Goal: Information Seeking & Learning: Learn about a topic

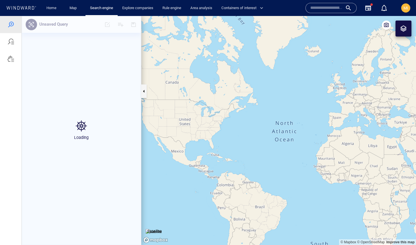
click at [326, 8] on input "text" at bounding box center [326, 8] width 32 height 9
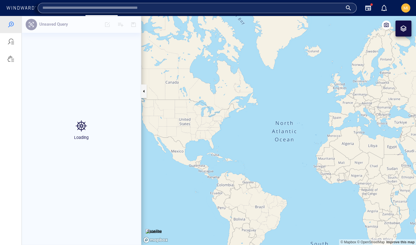
paste input "****"
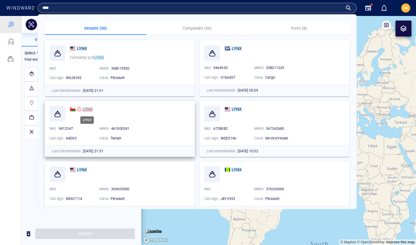
type input "****"
click at [87, 109] on mark "LYNX" at bounding box center [88, 109] width 10 height 5
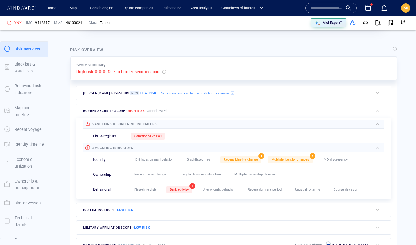
scroll to position [114, 0]
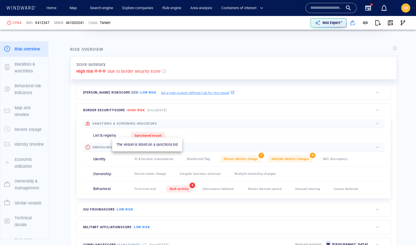
click at [148, 132] on div "Sanctioned vessel" at bounding box center [148, 135] width 34 height 7
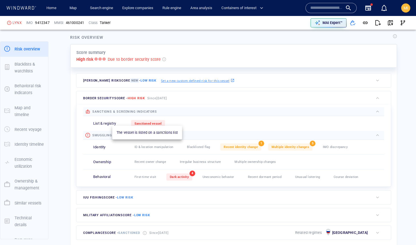
click at [150, 122] on span "Sanctioned vessel" at bounding box center [147, 124] width 27 height 4
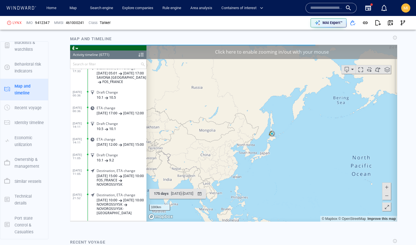
scroll to position [679, 0]
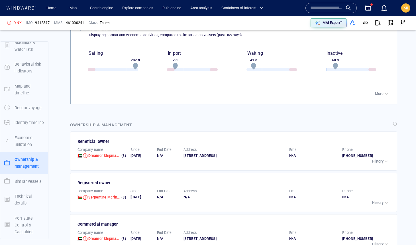
scroll to position [1061, 0]
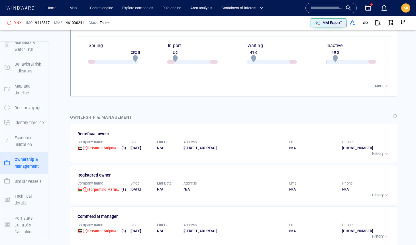
click at [380, 151] on p "History" at bounding box center [377, 153] width 11 height 5
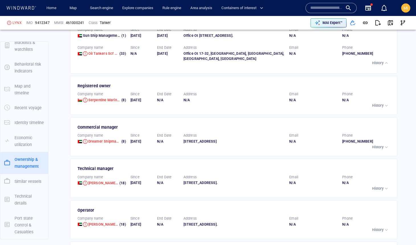
scroll to position [1319, 0]
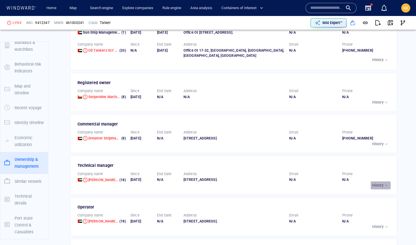
click at [381, 188] on p "History" at bounding box center [377, 185] width 11 height 5
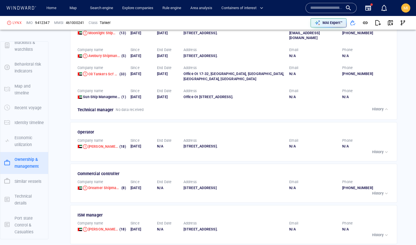
scroll to position [1501, 0]
click at [373, 155] on p "History" at bounding box center [377, 152] width 11 height 5
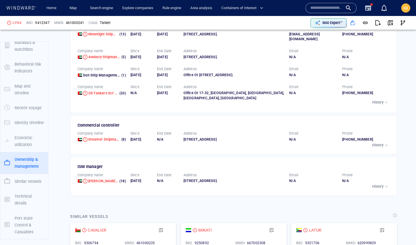
scroll to position [1639, 0]
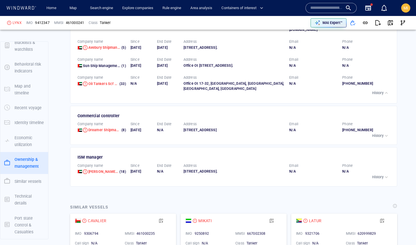
click at [378, 138] on p "History" at bounding box center [377, 135] width 11 height 5
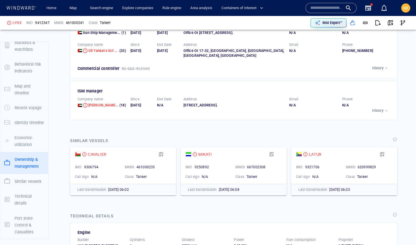
scroll to position [1780, 0]
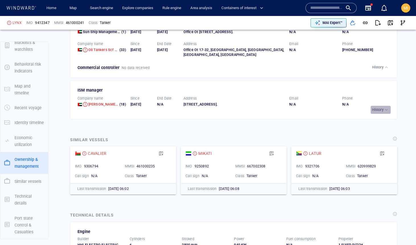
click at [378, 112] on p "History" at bounding box center [377, 109] width 11 height 5
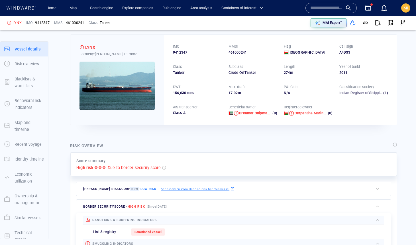
scroll to position [0, 0]
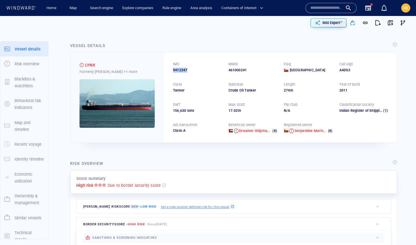
drag, startPoint x: 192, startPoint y: 71, endPoint x: 165, endPoint y: 70, distance: 27.1
click at [165, 70] on div "IMO 9412347 MMSI 461000241 Flag Oman Call sign A4DS3 Class Tanker Subclass Crud…" at bounding box center [280, 97] width 233 height 90
copy span "9412347"
click at [390, 24] on span "button" at bounding box center [390, 23] width 6 height 6
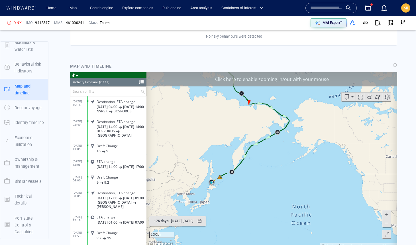
scroll to position [634, 0]
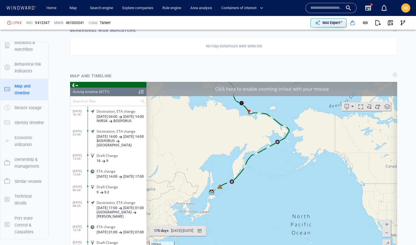
click at [97, 101] on input "text" at bounding box center [105, 100] width 70 height 9
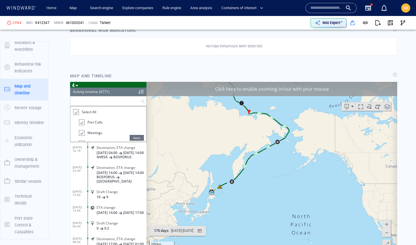
click at [77, 111] on div at bounding box center [76, 112] width 6 height 7
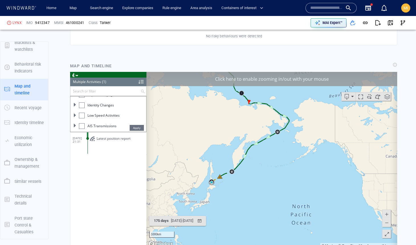
scroll to position [645, 0]
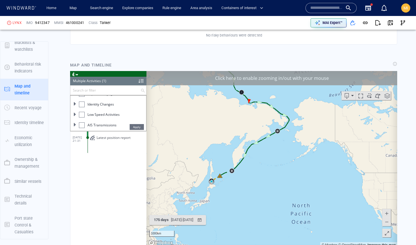
click at [82, 114] on div at bounding box center [82, 114] width 6 height 6
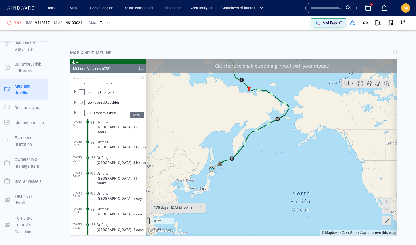
scroll to position [658, 0]
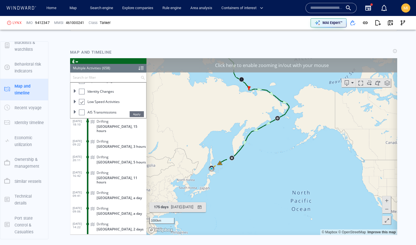
click at [83, 101] on div at bounding box center [82, 101] width 6 height 7
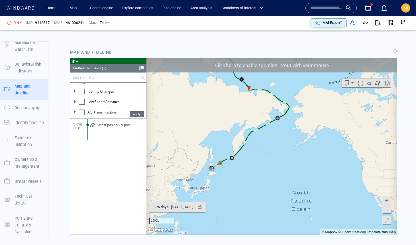
click at [83, 112] on div at bounding box center [82, 112] width 6 height 6
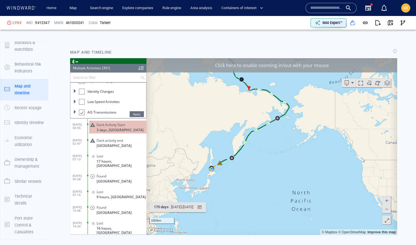
click at [83, 112] on div at bounding box center [82, 112] width 6 height 7
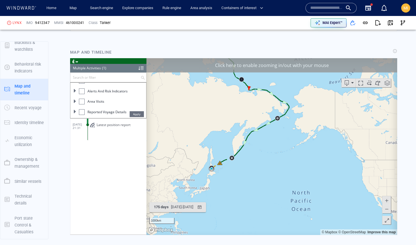
scroll to position [44, 0]
click at [75, 105] on span at bounding box center [74, 105] width 3 height 3
click at [84, 100] on div at bounding box center [84, 100] width 6 height 6
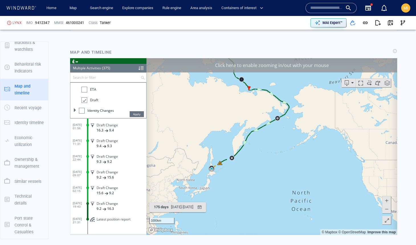
drag, startPoint x: 145, startPoint y: 128, endPoint x: 213, endPoint y: 281, distance: 167.1
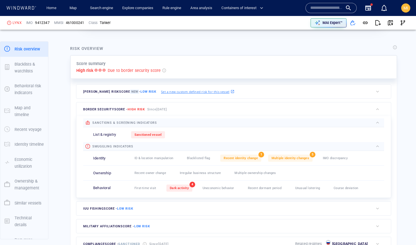
scroll to position [104, 0]
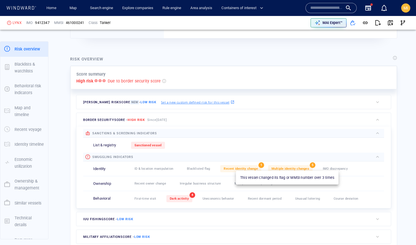
click at [282, 167] on span "Multiple identity changes" at bounding box center [290, 169] width 38 height 4
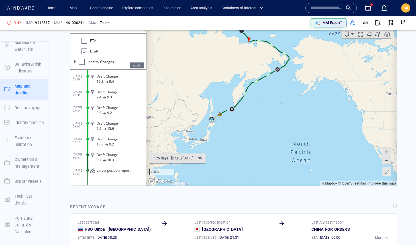
scroll to position [711, 0]
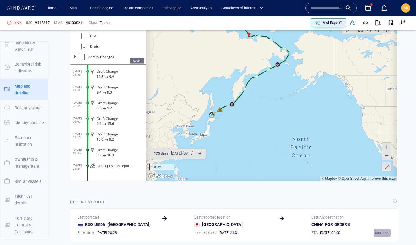
click at [378, 230] on p "More" at bounding box center [379, 232] width 9 height 5
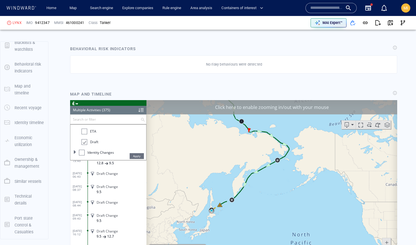
scroll to position [572, 0]
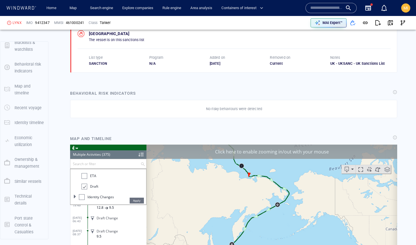
click at [84, 188] on div at bounding box center [84, 186] width 6 height 7
click at [81, 196] on div at bounding box center [82, 197] width 6 height 6
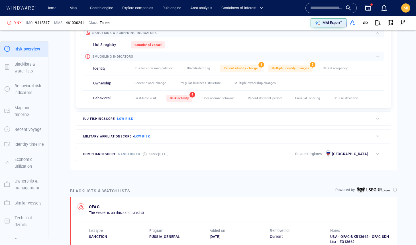
scroll to position [168, 0]
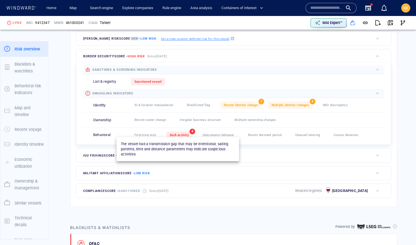
click at [179, 134] on span "Dark activity" at bounding box center [179, 135] width 19 height 4
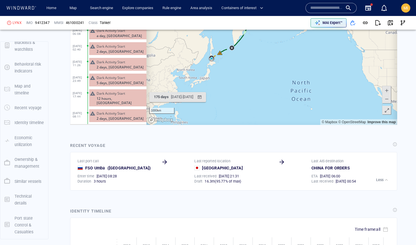
scroll to position [772, 0]
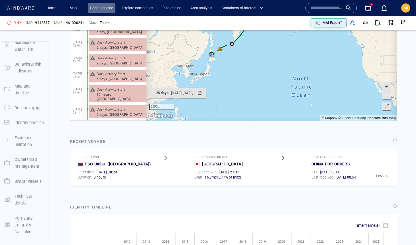
click at [99, 7] on link "Search engine" at bounding box center [102, 8] width 28 height 10
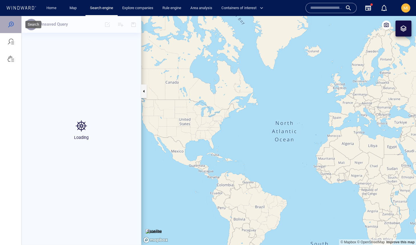
click at [12, 24] on div at bounding box center [10, 24] width 7 height 7
click at [12, 59] on div at bounding box center [10, 58] width 7 height 7
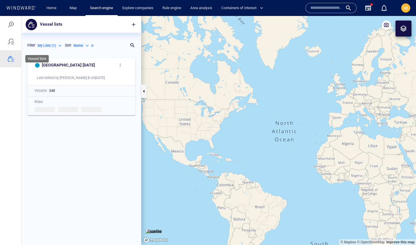
scroll to position [190, 119]
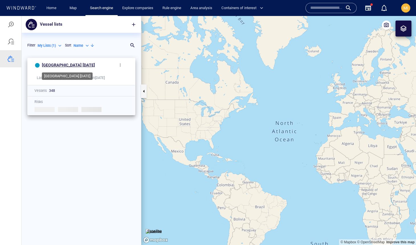
click at [73, 64] on h6 "Russia september 25" at bounding box center [68, 65] width 53 height 7
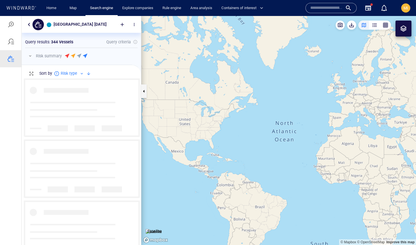
scroll to position [166, 119]
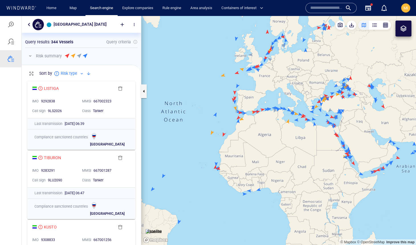
drag, startPoint x: 306, startPoint y: 125, endPoint x: 283, endPoint y: 167, distance: 47.8
click at [283, 166] on canvas "Map" at bounding box center [278, 130] width 275 height 229
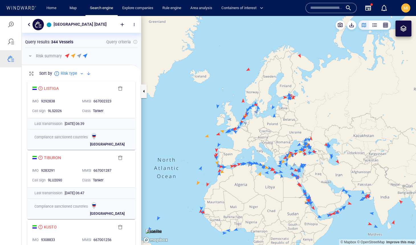
click at [207, 135] on canvas "Map" at bounding box center [278, 130] width 275 height 229
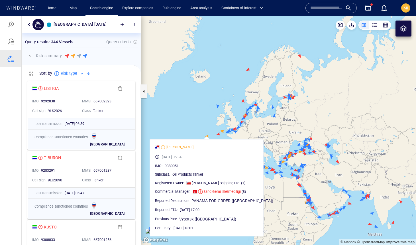
click at [207, 135] on canvas "Map" at bounding box center [278, 130] width 275 height 229
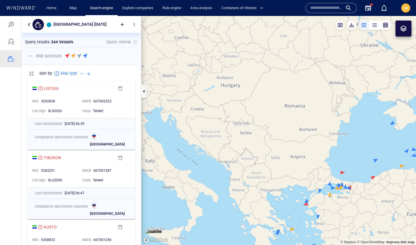
drag, startPoint x: 316, startPoint y: 164, endPoint x: 303, endPoint y: 123, distance: 42.6
click at [303, 123] on canvas "Map" at bounding box center [278, 130] width 275 height 229
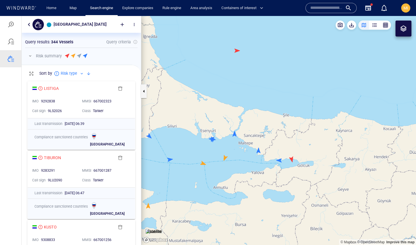
click at [292, 158] on canvas "Map" at bounding box center [278, 130] width 275 height 229
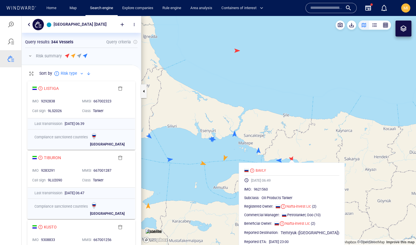
click at [167, 30] on canvas "Map" at bounding box center [278, 130] width 275 height 229
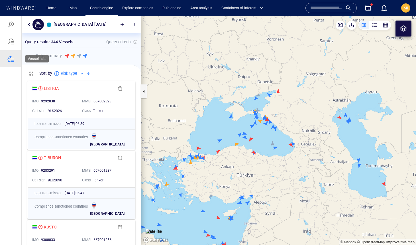
click at [11, 58] on div at bounding box center [10, 58] width 7 height 7
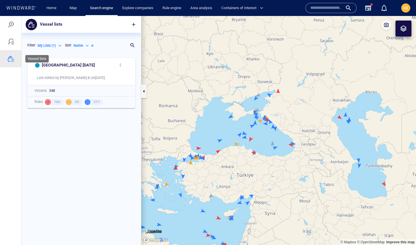
scroll to position [190, 119]
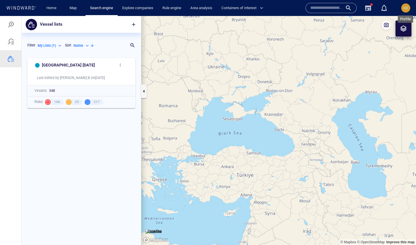
click at [407, 7] on span "MI" at bounding box center [405, 8] width 5 height 5
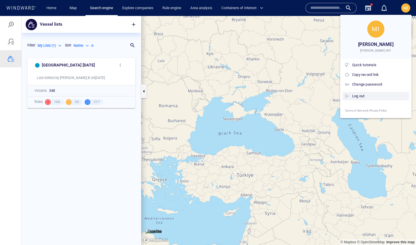
click at [372, 97] on div "Log out" at bounding box center [379, 96] width 55 height 6
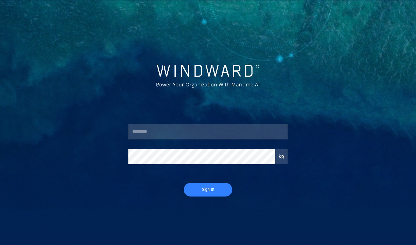
type input "**********"
click at [206, 188] on span "Sign In" at bounding box center [207, 189] width 37 height 7
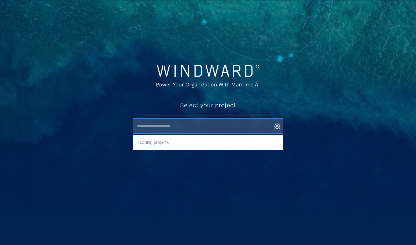
click at [202, 125] on input "text" at bounding box center [209, 126] width 148 height 10
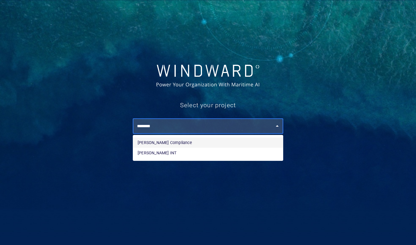
click at [193, 141] on li "[PERSON_NAME] Compliance" at bounding box center [208, 142] width 150 height 10
type input "**********"
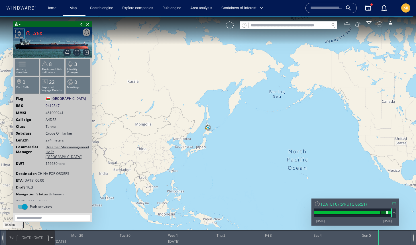
click at [380, 24] on div at bounding box center [379, 24] width 6 height 6
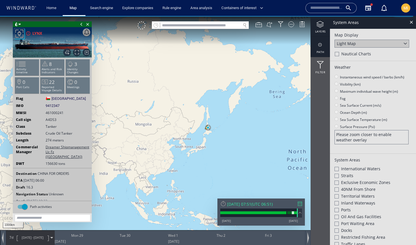
click at [321, 44] on div at bounding box center [319, 44] width 19 height 7
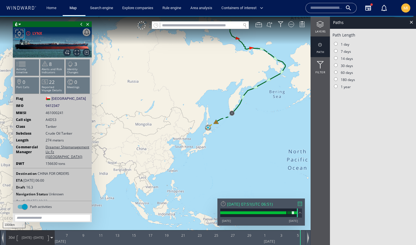
drag, startPoint x: 238, startPoint y: 112, endPoint x: 234, endPoint y: 150, distance: 38.0
click at [235, 150] on canvas "Map" at bounding box center [208, 127] width 416 height 223
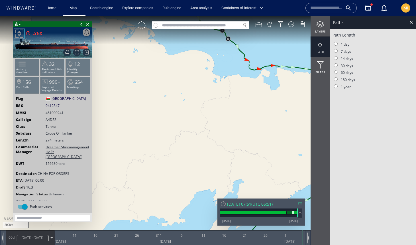
drag, startPoint x: 229, startPoint y: 69, endPoint x: 229, endPoint y: 110, distance: 40.7
click at [229, 110] on canvas "Map" at bounding box center [208, 127] width 416 height 223
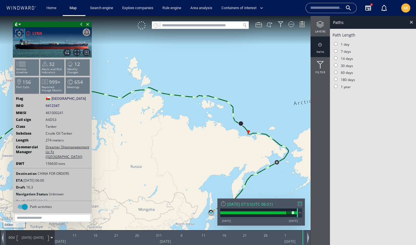
drag, startPoint x: 194, startPoint y: 142, endPoint x: 303, endPoint y: 111, distance: 112.8
click at [303, 111] on canvas "Map" at bounding box center [208, 127] width 416 height 223
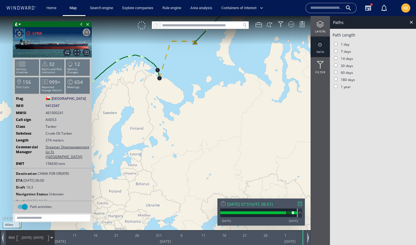
drag, startPoint x: 182, startPoint y: 83, endPoint x: 194, endPoint y: 122, distance: 40.5
click at [194, 121] on canvas "Map" at bounding box center [208, 127] width 416 height 223
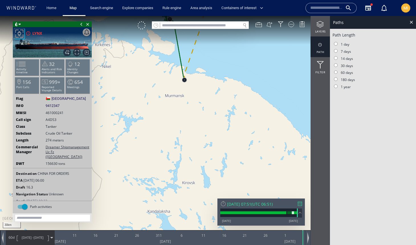
drag, startPoint x: 192, startPoint y: 102, endPoint x: 188, endPoint y: 158, distance: 56.9
click at [188, 157] on canvas "Map" at bounding box center [208, 127] width 416 height 223
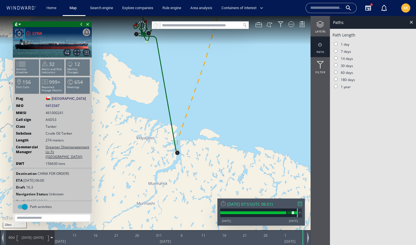
drag, startPoint x: 163, startPoint y: 111, endPoint x: 167, endPoint y: 164, distance: 52.6
click at [167, 163] on canvas "Map" at bounding box center [208, 127] width 416 height 223
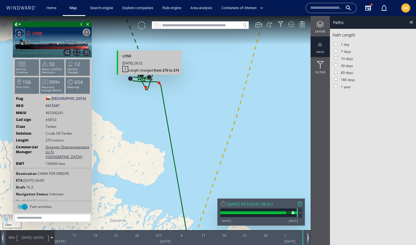
click at [149, 78] on canvas "Map" at bounding box center [208, 127] width 416 height 223
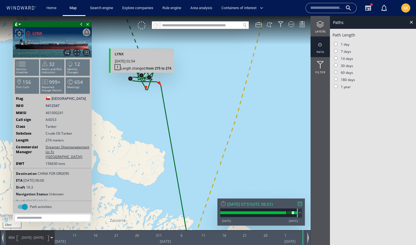
click at [141, 74] on canvas "Map" at bounding box center [208, 127] width 416 height 223
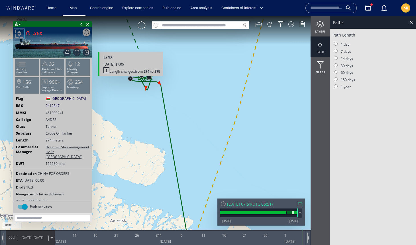
click at [130, 79] on canvas "Map" at bounding box center [208, 127] width 416 height 223
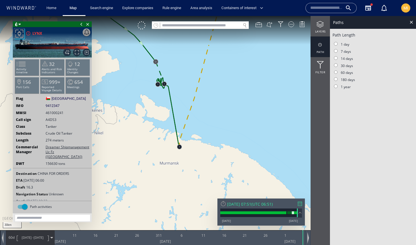
drag, startPoint x: 163, startPoint y: 73, endPoint x: 171, endPoint y: 95, distance: 23.5
click at [169, 90] on canvas "Map" at bounding box center [208, 127] width 416 height 223
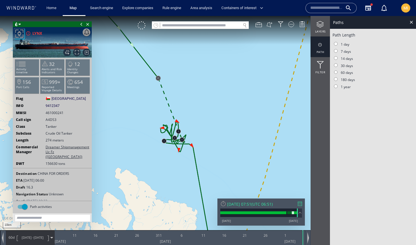
click at [158, 77] on canvas "Map" at bounding box center [208, 127] width 416 height 223
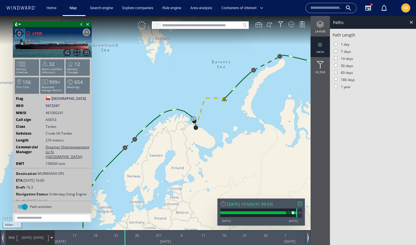
drag, startPoint x: 179, startPoint y: 136, endPoint x: 230, endPoint y: 109, distance: 57.2
click at [229, 109] on canvas "Map" at bounding box center [208, 127] width 416 height 223
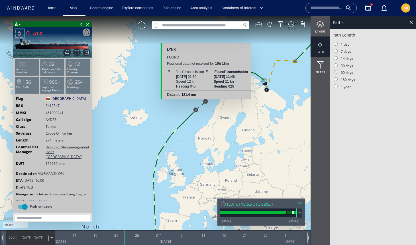
click at [205, 101] on canvas "Map" at bounding box center [208, 127] width 416 height 223
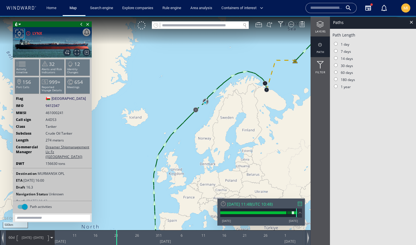
click at [205, 101] on canvas "Map" at bounding box center [208, 127] width 416 height 223
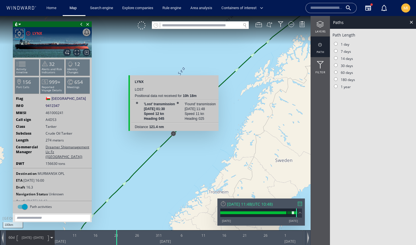
click at [173, 133] on canvas "Map" at bounding box center [208, 127] width 416 height 223
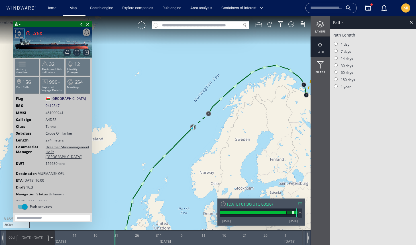
drag, startPoint x: 234, startPoint y: 101, endPoint x: 169, endPoint y: 124, distance: 68.8
click at [172, 122] on canvas "Map" at bounding box center [208, 127] width 416 height 223
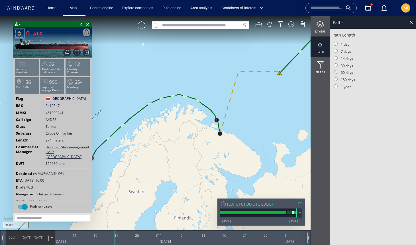
drag, startPoint x: 250, startPoint y: 122, endPoint x: 200, endPoint y: 166, distance: 67.0
click at [201, 164] on canvas "Map" at bounding box center [208, 127] width 416 height 223
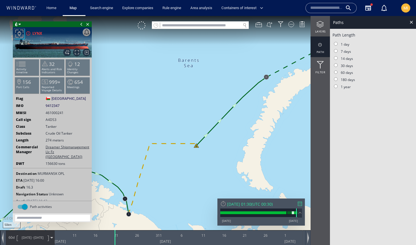
drag, startPoint x: 263, startPoint y: 90, endPoint x: 191, endPoint y: 181, distance: 115.6
click at [191, 181] on canvas "Map" at bounding box center [208, 127] width 416 height 223
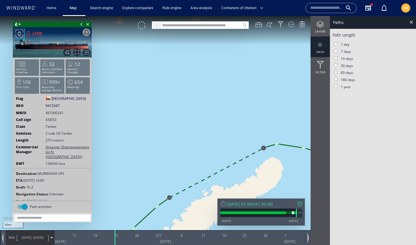
drag, startPoint x: 235, startPoint y: 164, endPoint x: 230, endPoint y: 142, distance: 22.2
click at [231, 147] on canvas "Map" at bounding box center [208, 127] width 416 height 223
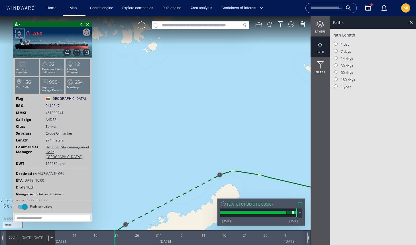
drag, startPoint x: 224, startPoint y: 123, endPoint x: 220, endPoint y: 78, distance: 44.6
click at [220, 79] on canvas "Map" at bounding box center [208, 127] width 416 height 223
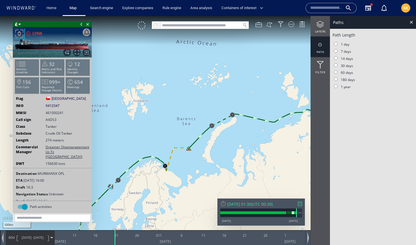
drag, startPoint x: 262, startPoint y: 116, endPoint x: 179, endPoint y: 124, distance: 83.3
click at [183, 122] on canvas "Map" at bounding box center [208, 127] width 416 height 223
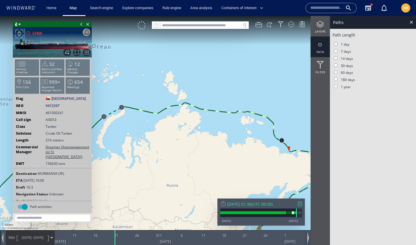
drag, startPoint x: 263, startPoint y: 128, endPoint x: 228, endPoint y: 119, distance: 35.7
click at [228, 119] on canvas "Map" at bounding box center [208, 127] width 416 height 223
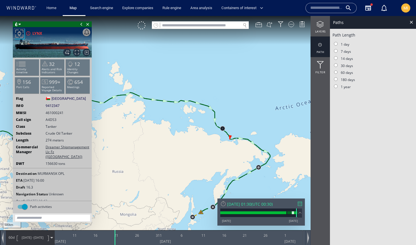
drag, startPoint x: 213, startPoint y: 161, endPoint x: 222, endPoint y: 111, distance: 50.3
click at [222, 111] on canvas "Map" at bounding box center [208, 127] width 416 height 223
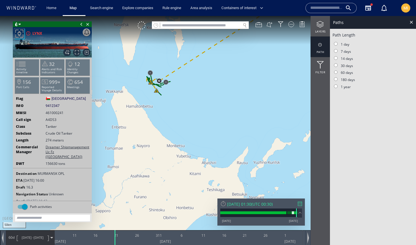
drag, startPoint x: 181, startPoint y: 102, endPoint x: 215, endPoint y: 130, distance: 44.1
click at [215, 130] on canvas "Map" at bounding box center [208, 127] width 416 height 223
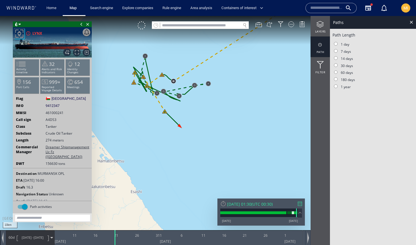
click at [197, 143] on div "10km © Mapbox © OpenStreetMap Improve this map" at bounding box center [208, 127] width 416 height 223
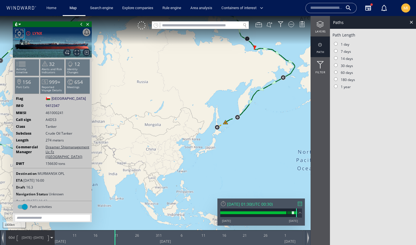
drag, startPoint x: 201, startPoint y: 110, endPoint x: 177, endPoint y: 173, distance: 66.7
click at [177, 170] on canvas "Map" at bounding box center [208, 127] width 416 height 223
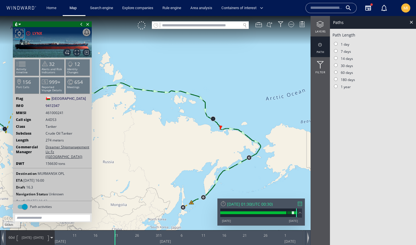
drag, startPoint x: 178, startPoint y: 142, endPoint x: 166, endPoint y: 110, distance: 33.8
click at [167, 109] on canvas "Map" at bounding box center [208, 127] width 416 height 223
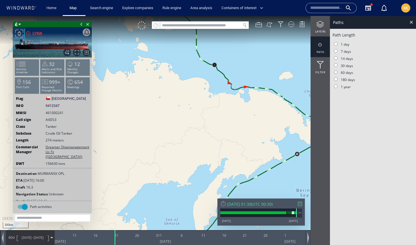
drag, startPoint x: 210, startPoint y: 89, endPoint x: 161, endPoint y: 129, distance: 63.1
click at [161, 129] on canvas "Map" at bounding box center [208, 127] width 416 height 223
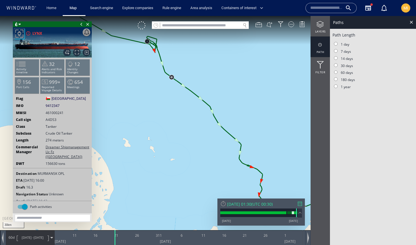
drag, startPoint x: 151, startPoint y: 114, endPoint x: 192, endPoint y: 135, distance: 45.8
click at [192, 134] on canvas "Map" at bounding box center [208, 127] width 416 height 223
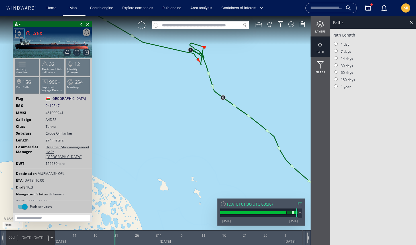
drag, startPoint x: 189, startPoint y: 95, endPoint x: 185, endPoint y: 145, distance: 50.5
click at [185, 144] on canvas "Map" at bounding box center [208, 127] width 416 height 223
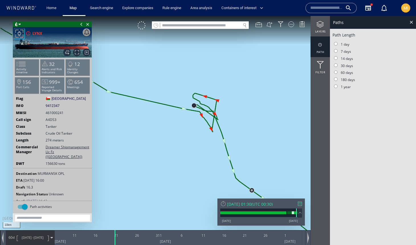
drag, startPoint x: 200, startPoint y: 138, endPoint x: 163, endPoint y: 117, distance: 43.2
click at [163, 118] on canvas "Map" at bounding box center [208, 127] width 416 height 223
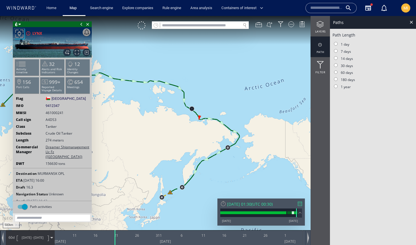
drag, startPoint x: 170, startPoint y: 124, endPoint x: 251, endPoint y: 107, distance: 83.5
click at [252, 107] on canvas "Map" at bounding box center [208, 127] width 416 height 223
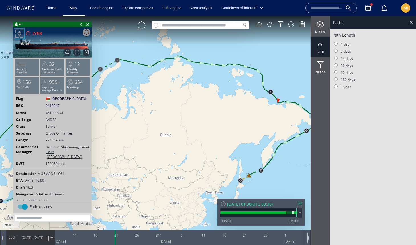
drag, startPoint x: 208, startPoint y: 138, endPoint x: 239, endPoint y: 136, distance: 30.6
click at [239, 136] on canvas "Map" at bounding box center [208, 127] width 416 height 223
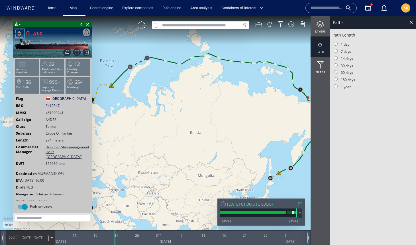
click at [81, 23] on span at bounding box center [81, 24] width 6 height 6
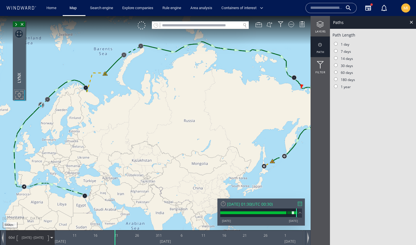
drag, startPoint x: 171, startPoint y: 108, endPoint x: 158, endPoint y: 97, distance: 17.2
click at [158, 97] on canvas "Map" at bounding box center [208, 127] width 416 height 223
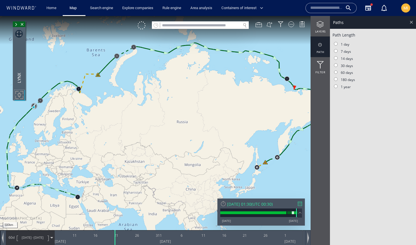
click at [412, 22] on div at bounding box center [411, 22] width 7 height 7
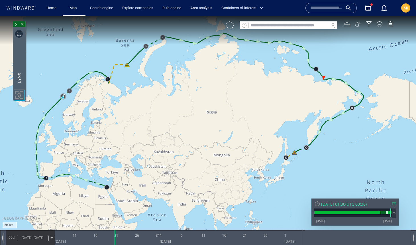
drag, startPoint x: 330, startPoint y: 117, endPoint x: 357, endPoint y: 113, distance: 27.0
click at [357, 113] on canvas "Map" at bounding box center [208, 127] width 416 height 223
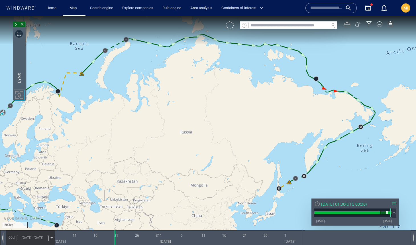
drag, startPoint x: 313, startPoint y: 85, endPoint x: 256, endPoint y: 117, distance: 65.7
click at [256, 117] on canvas "Map" at bounding box center [208, 127] width 416 height 223
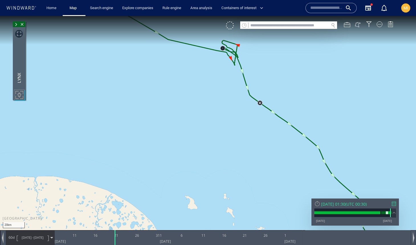
drag, startPoint x: 230, startPoint y: 94, endPoint x: 225, endPoint y: 152, distance: 58.0
click at [224, 150] on canvas "Map" at bounding box center [208, 127] width 416 height 223
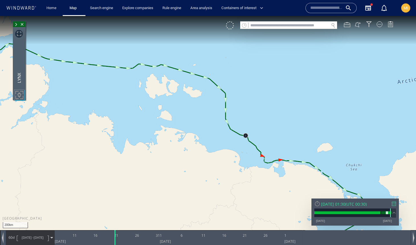
click at [283, 25] on input "text" at bounding box center [288, 26] width 81 height 8
paste input "******"
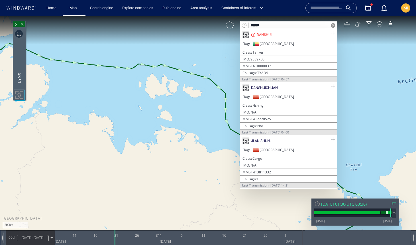
type input "******"
click at [331, 33] on span at bounding box center [332, 33] width 7 height 7
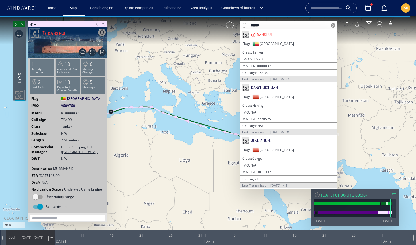
click at [96, 24] on span at bounding box center [97, 24] width 6 height 6
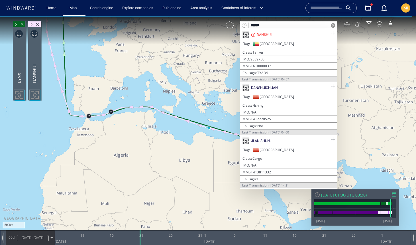
click at [333, 25] on span at bounding box center [333, 25] width 5 height 5
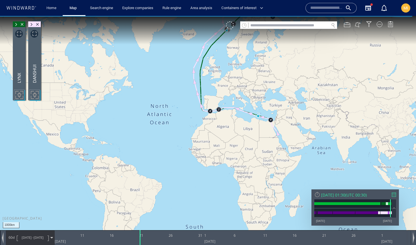
drag, startPoint x: 300, startPoint y: 94, endPoint x: 220, endPoint y: 147, distance: 96.2
click at [220, 146] on canvas "Map" at bounding box center [208, 127] width 416 height 223
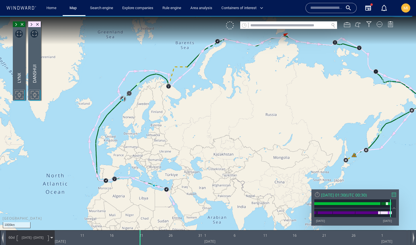
drag, startPoint x: 262, startPoint y: 103, endPoint x: 199, endPoint y: 107, distance: 63.3
click at [199, 106] on canvas "Map" at bounding box center [208, 127] width 416 height 223
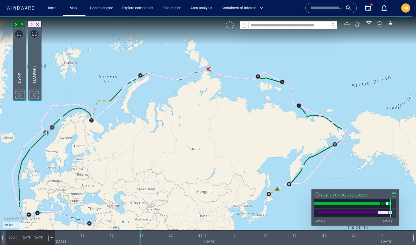
drag, startPoint x: 247, startPoint y: 130, endPoint x: 245, endPoint y: 161, distance: 31.6
click at [245, 161] on canvas "Map" at bounding box center [208, 127] width 416 height 223
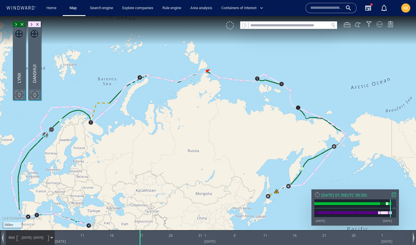
click at [32, 24] on span at bounding box center [31, 25] width 6 height 6
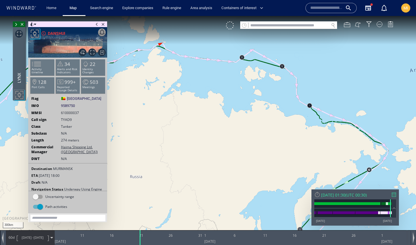
drag, startPoint x: 214, startPoint y: 104, endPoint x: 304, endPoint y: 134, distance: 95.2
click at [304, 134] on canvas "Map" at bounding box center [208, 127] width 416 height 223
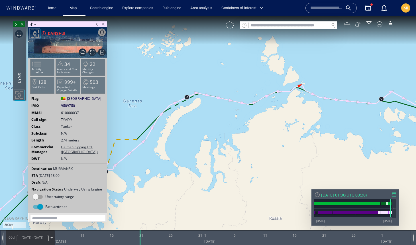
drag, startPoint x: 299, startPoint y: 140, endPoint x: 249, endPoint y: 102, distance: 62.3
click at [249, 102] on canvas "Map" at bounding box center [208, 127] width 416 height 223
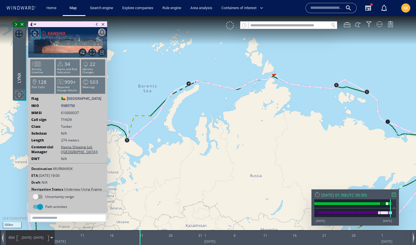
drag, startPoint x: 298, startPoint y: 132, endPoint x: 257, endPoint y: 104, distance: 49.5
click at [259, 104] on canvas "Map" at bounding box center [208, 127] width 416 height 223
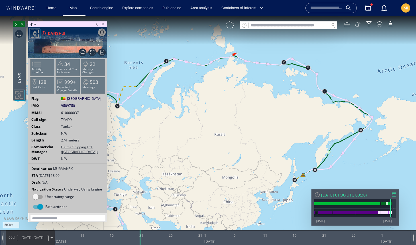
click at [97, 23] on span at bounding box center [97, 24] width 6 height 6
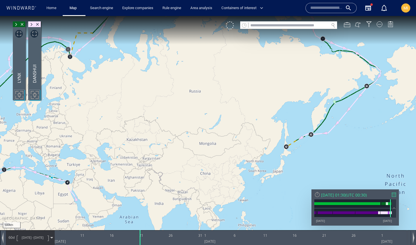
drag, startPoint x: 166, startPoint y: 114, endPoint x: 246, endPoint y: 142, distance: 84.4
click at [246, 142] on canvas "Map" at bounding box center [208, 127] width 416 height 223
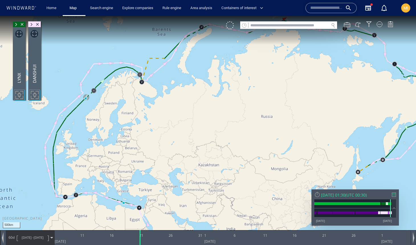
click at [31, 24] on span at bounding box center [31, 25] width 6 height 6
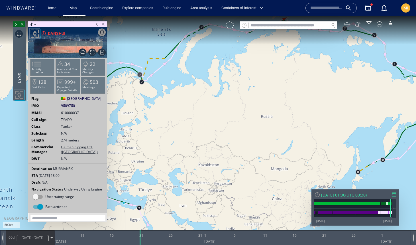
click at [31, 23] on span at bounding box center [32, 24] width 4 height 6
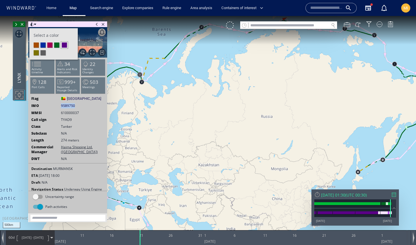
drag, startPoint x: 77, startPoint y: 106, endPoint x: 58, endPoint y: 108, distance: 19.2
click at [59, 107] on div "IMO 9589750 9589750" at bounding box center [67, 105] width 79 height 5
click at [50, 45] on li at bounding box center [49, 44] width 5 height 5
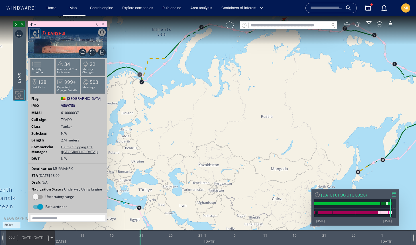
click at [35, 24] on span at bounding box center [35, 25] width 2 height 6
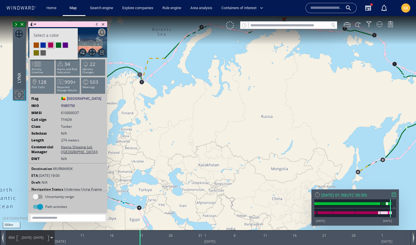
click at [44, 45] on li at bounding box center [42, 44] width 5 height 5
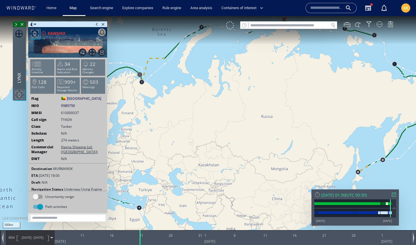
click at [35, 24] on span at bounding box center [35, 25] width 2 height 6
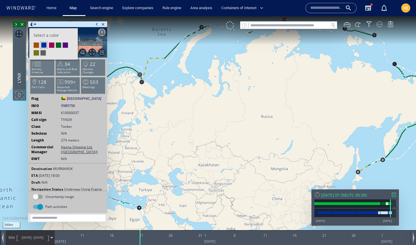
click at [44, 43] on li at bounding box center [43, 45] width 7 height 7
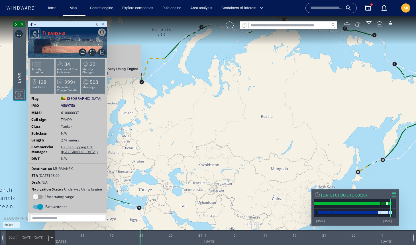
click at [35, 24] on span at bounding box center [35, 25] width 2 height 6
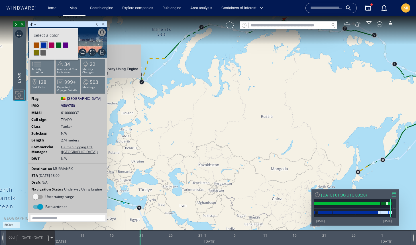
click at [36, 46] on li at bounding box center [36, 44] width 5 height 5
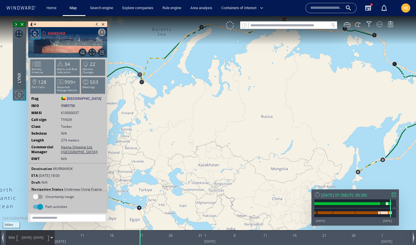
drag, startPoint x: 331, startPoint y: 99, endPoint x: 261, endPoint y: 81, distance: 72.3
click at [262, 82] on canvas "Map" at bounding box center [208, 127] width 416 height 223
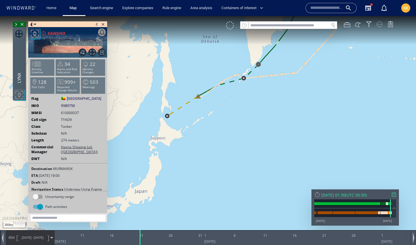
click at [380, 24] on div at bounding box center [379, 24] width 6 height 6
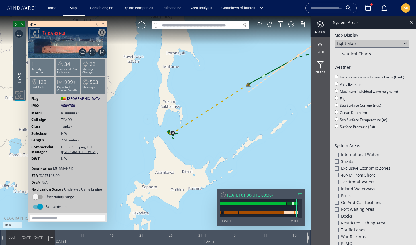
click at [97, 24] on span at bounding box center [97, 24] width 6 height 6
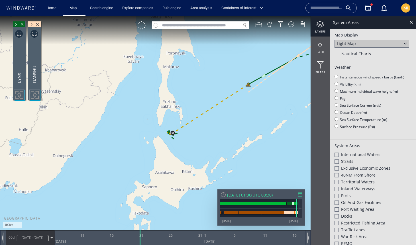
click at [16, 24] on span at bounding box center [16, 25] width 6 height 6
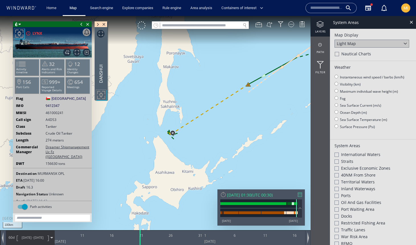
scroll to position [2, 0]
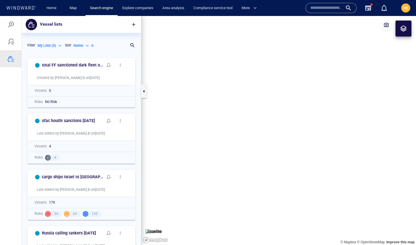
scroll to position [190, 119]
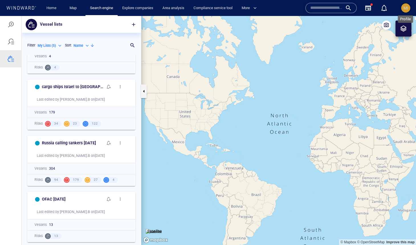
click at [405, 9] on span "MI" at bounding box center [405, 8] width 5 height 5
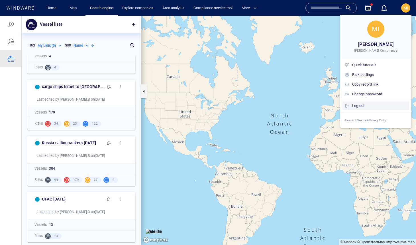
click at [374, 105] on div "Log out" at bounding box center [379, 106] width 55 height 6
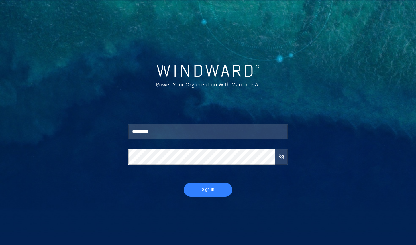
click at [150, 132] on input "**********" at bounding box center [207, 131] width 159 height 15
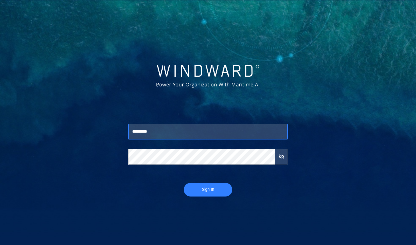
type input "*********"
click at [210, 192] on span "Sign In" at bounding box center [207, 189] width 37 height 7
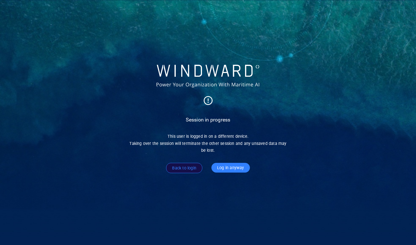
click at [230, 166] on span "Log in anyway" at bounding box center [230, 167] width 27 height 7
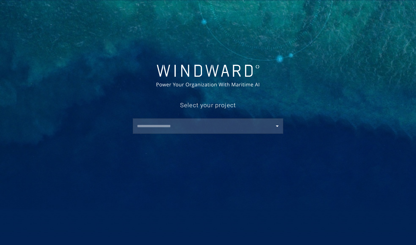
click at [226, 127] on input "text" at bounding box center [209, 126] width 148 height 10
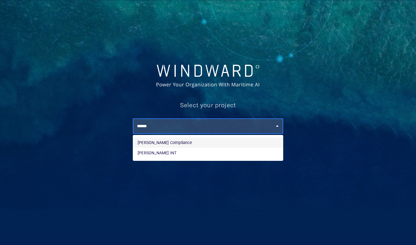
click at [229, 144] on li "[PERSON_NAME] Compliance" at bounding box center [208, 142] width 150 height 10
type input "**********"
